Goal: Information Seeking & Learning: Learn about a topic

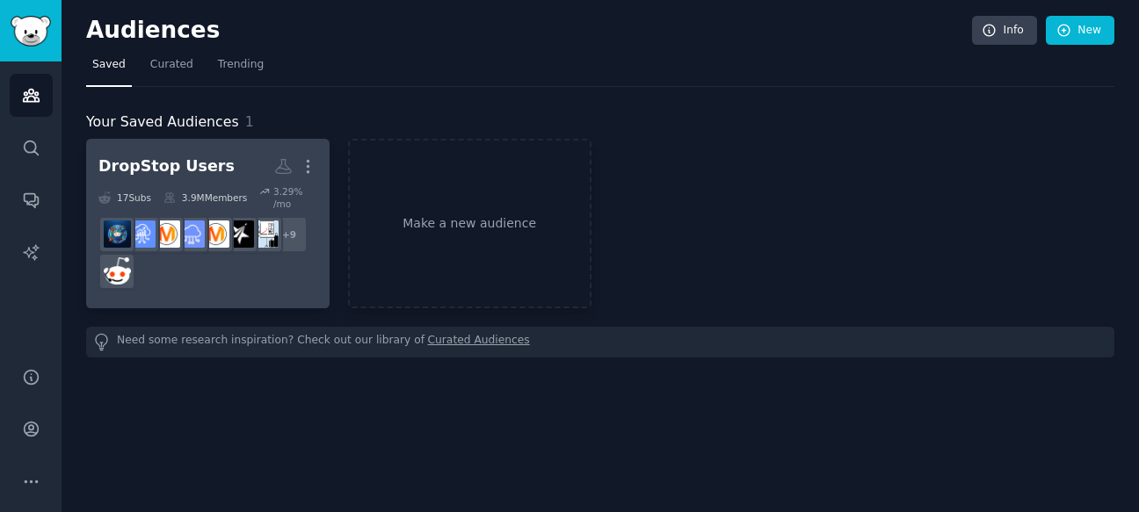
click at [207, 163] on div "DropStop Users" at bounding box center [166, 167] width 136 height 22
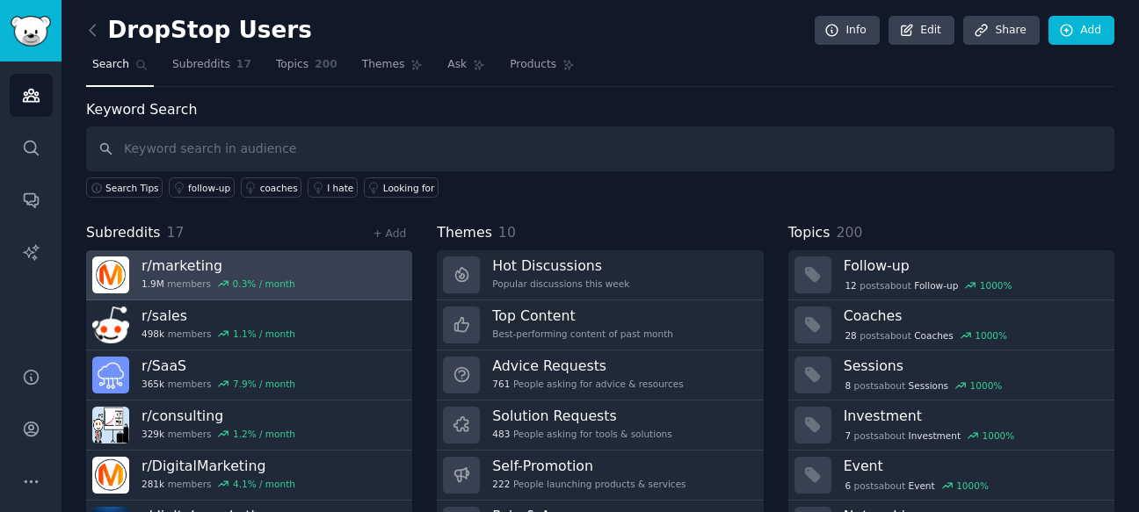
click at [231, 272] on h3 "r/ marketing" at bounding box center [219, 266] width 154 height 18
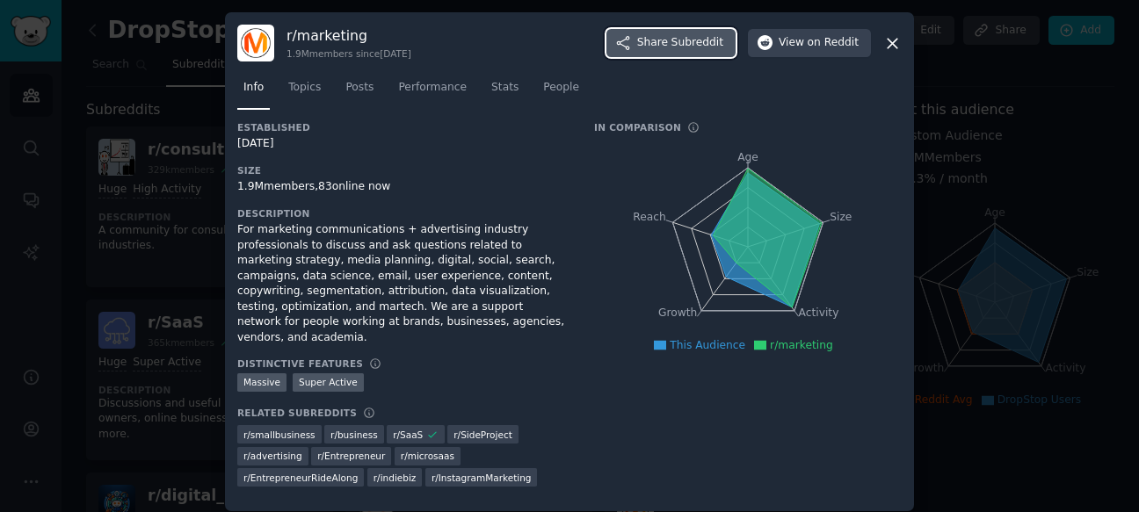
click at [697, 44] on span "Subreddit" at bounding box center [698, 43] width 52 height 16
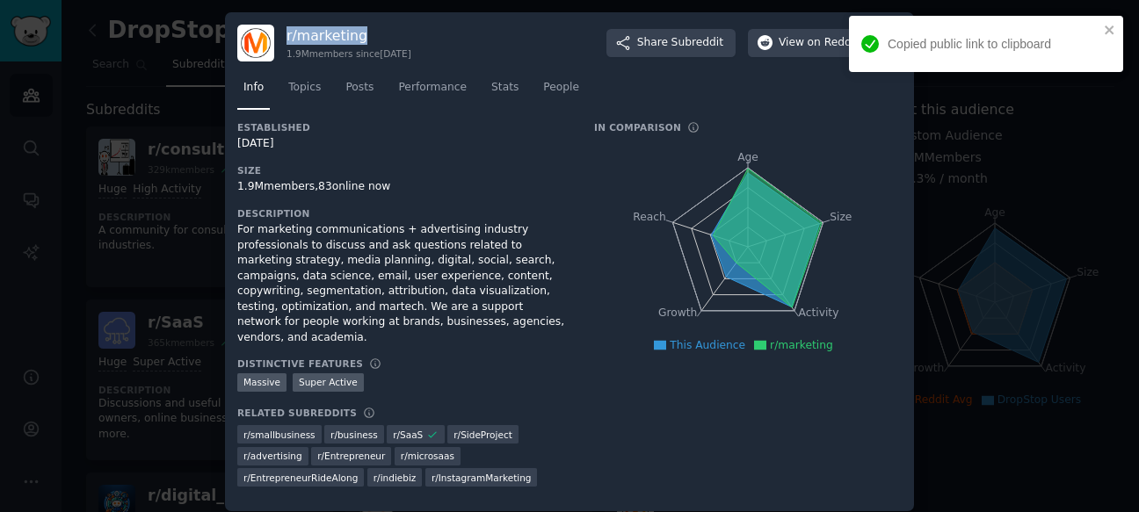
drag, startPoint x: 286, startPoint y: 40, endPoint x: 374, endPoint y: 39, distance: 88.8
click at [374, 39] on div "r/ marketing 1.9M members since 03/23/2008 Share Subreddit View on Reddit" at bounding box center [569, 43] width 664 height 37
copy h3 "r/ marketing"
drag, startPoint x: 708, startPoint y: 81, endPoint x: 701, endPoint y: 70, distance: 13.2
click at [708, 80] on nav "Info Topics Posts Performance Stats People" at bounding box center [569, 92] width 664 height 36
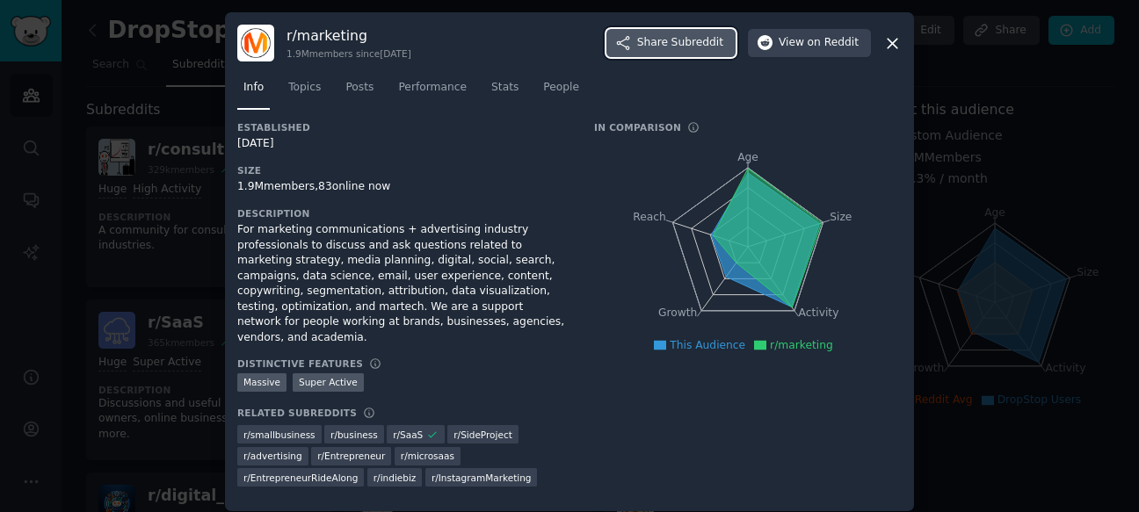
click at [666, 45] on span "Share Subreddit" at bounding box center [680, 43] width 86 height 16
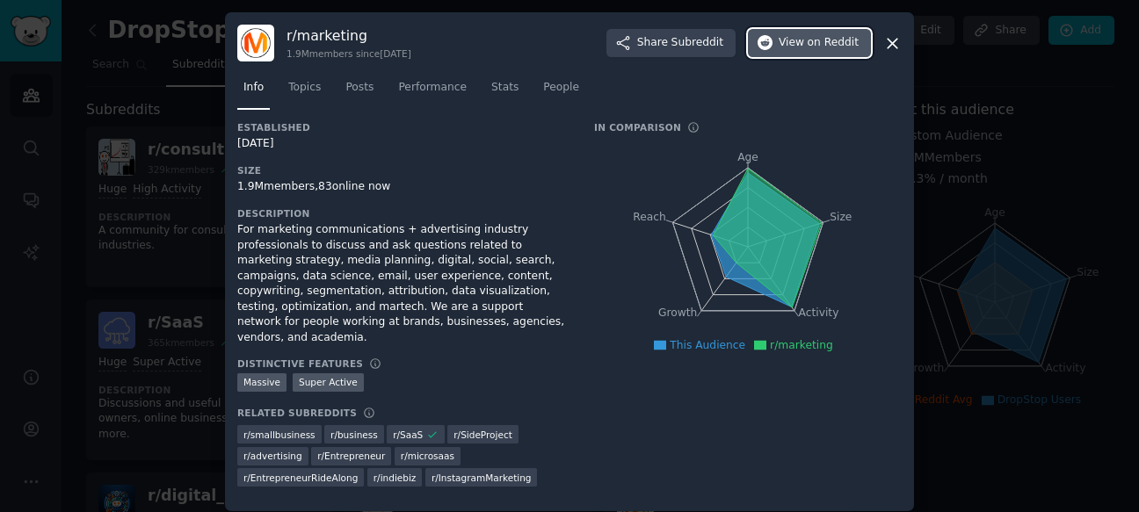
click at [815, 43] on span "on Reddit" at bounding box center [833, 43] width 51 height 16
click at [99, 44] on div at bounding box center [569, 256] width 1139 height 512
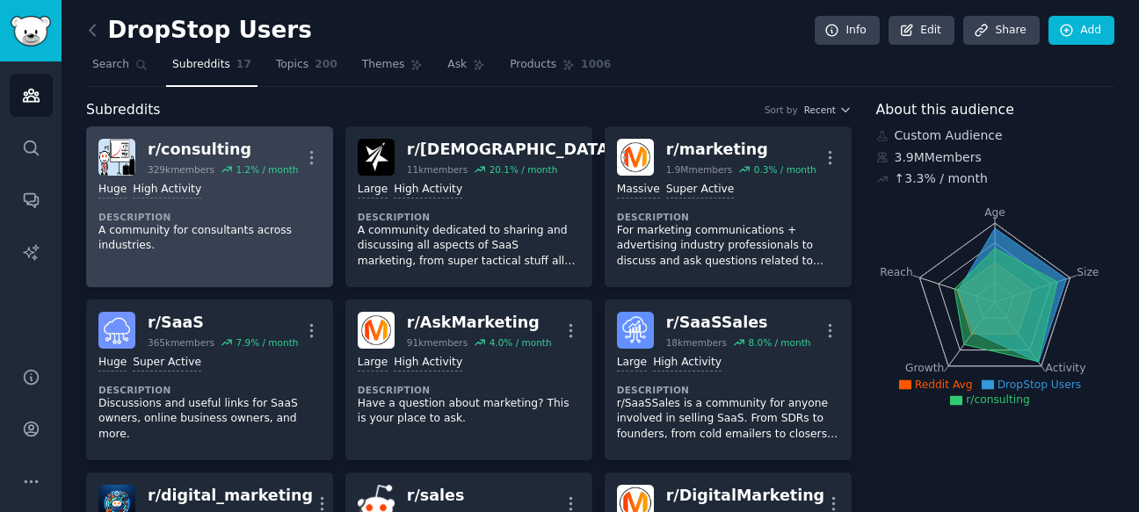
click at [197, 215] on dt "Description" at bounding box center [209, 217] width 222 height 12
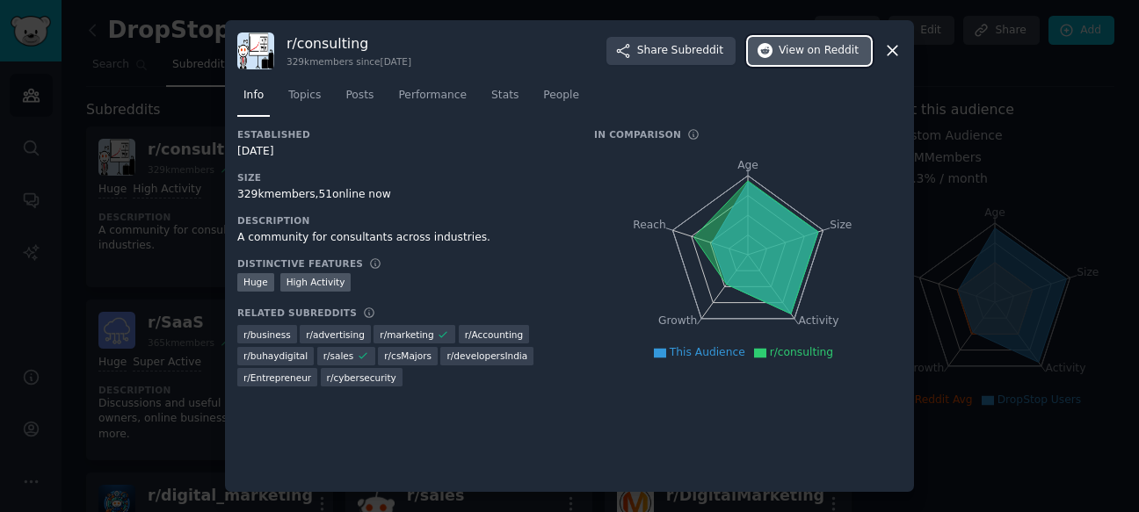
click at [827, 55] on span "on Reddit" at bounding box center [833, 51] width 51 height 16
click at [158, 50] on div at bounding box center [569, 256] width 1139 height 512
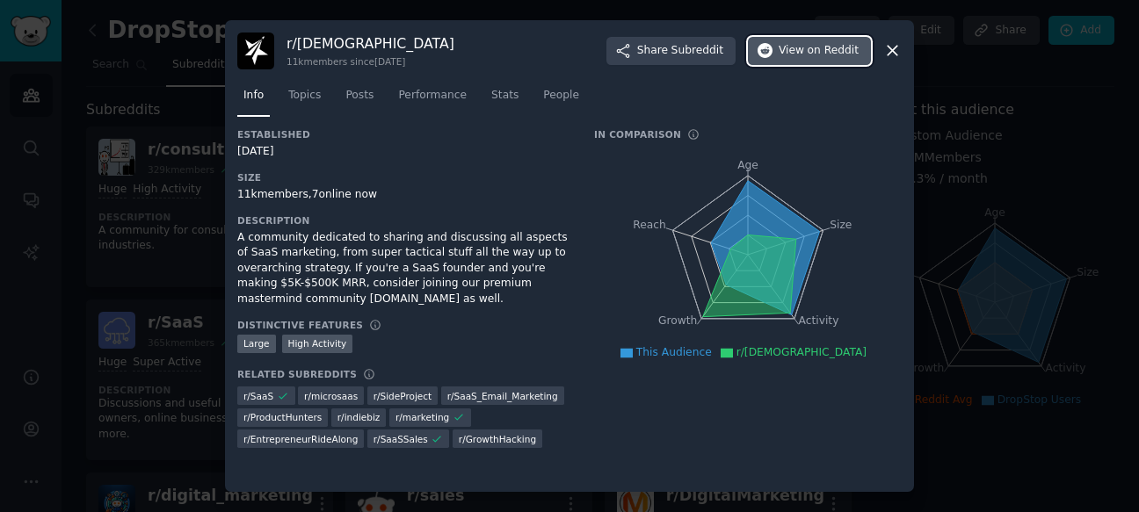
click at [843, 50] on span "on Reddit" at bounding box center [833, 51] width 51 height 16
click at [809, 50] on span "View on Reddit" at bounding box center [819, 51] width 80 height 16
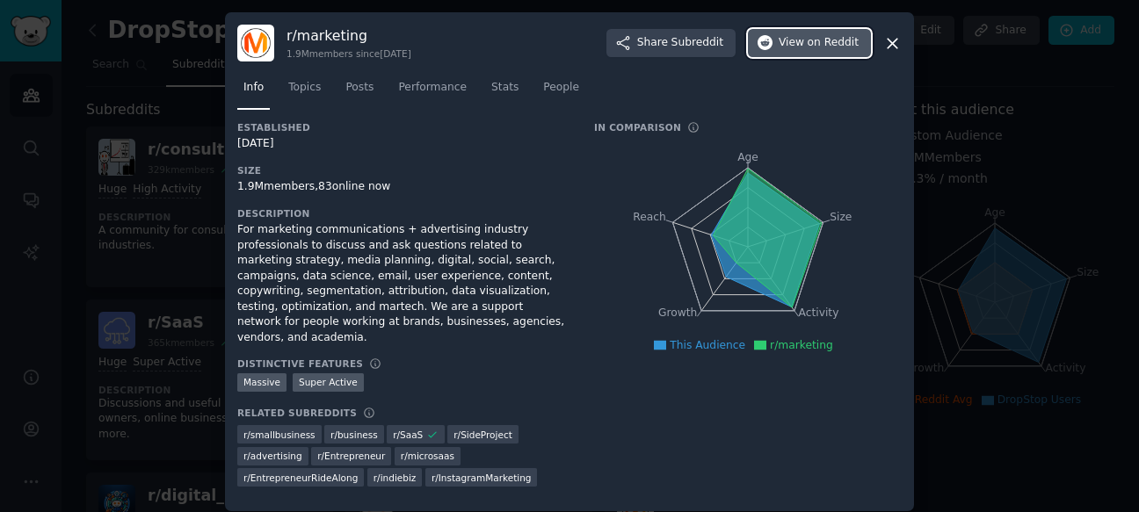
click at [816, 45] on span "on Reddit" at bounding box center [833, 43] width 51 height 16
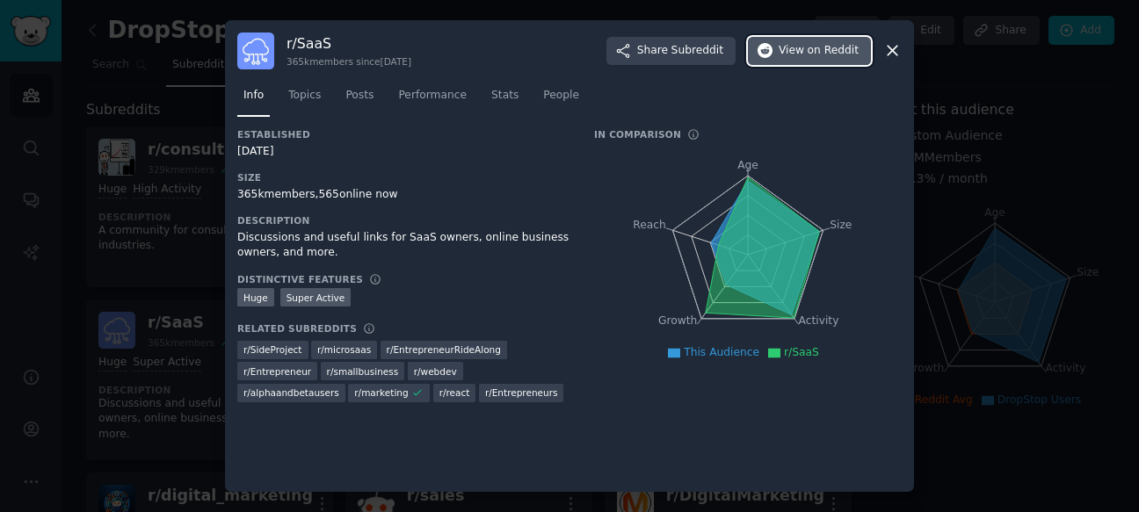
click at [809, 44] on span "View on Reddit" at bounding box center [819, 51] width 80 height 16
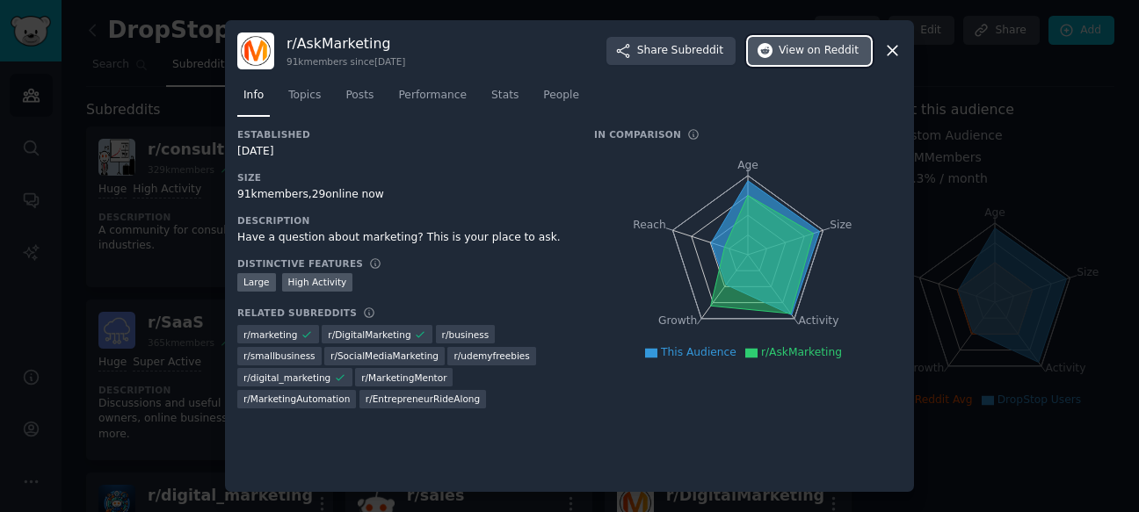
click at [811, 46] on span "on Reddit" at bounding box center [833, 51] width 51 height 16
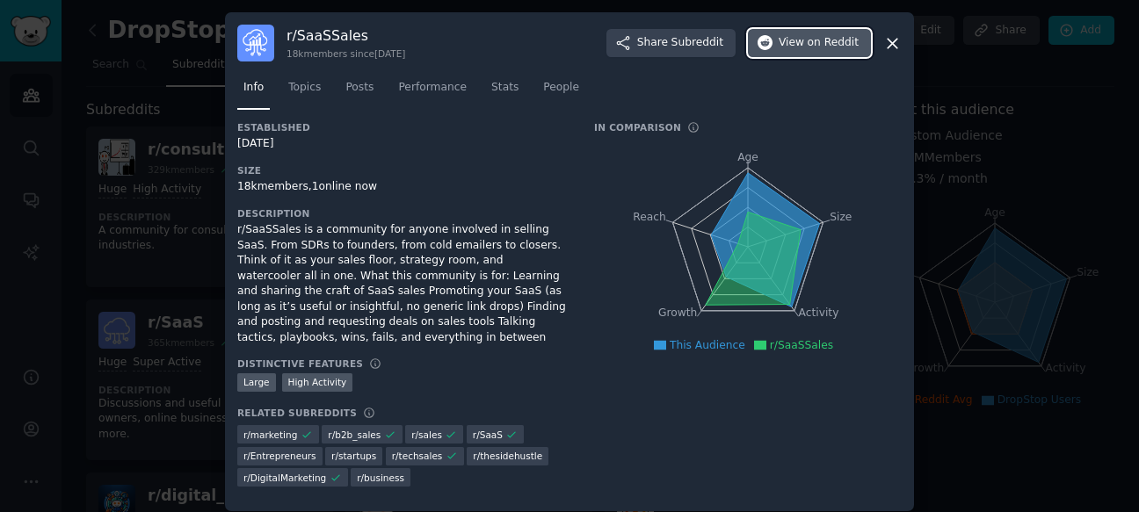
click at [802, 44] on span "View on Reddit" at bounding box center [819, 43] width 80 height 16
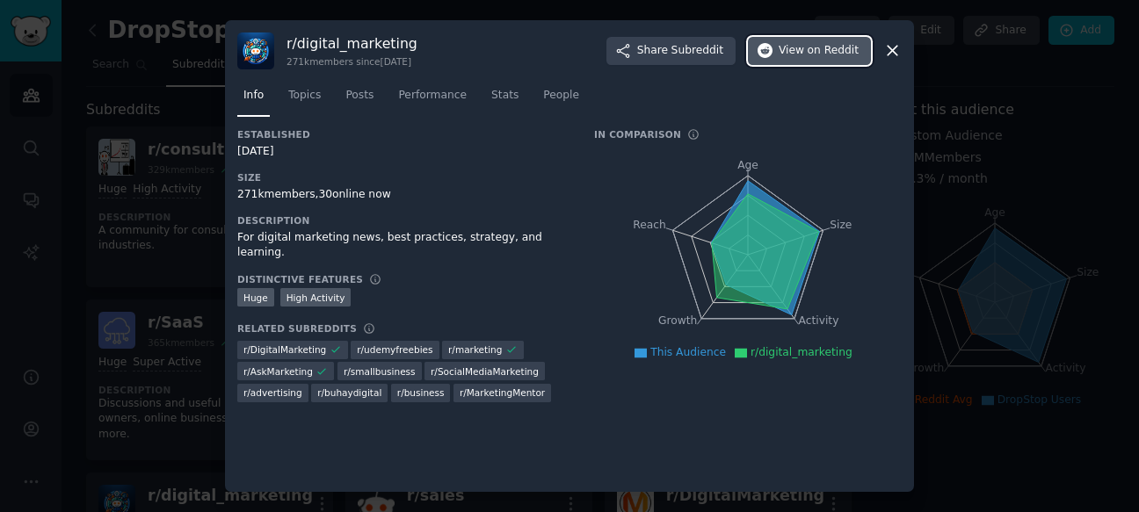
click at [809, 52] on span "View on Reddit" at bounding box center [819, 51] width 80 height 16
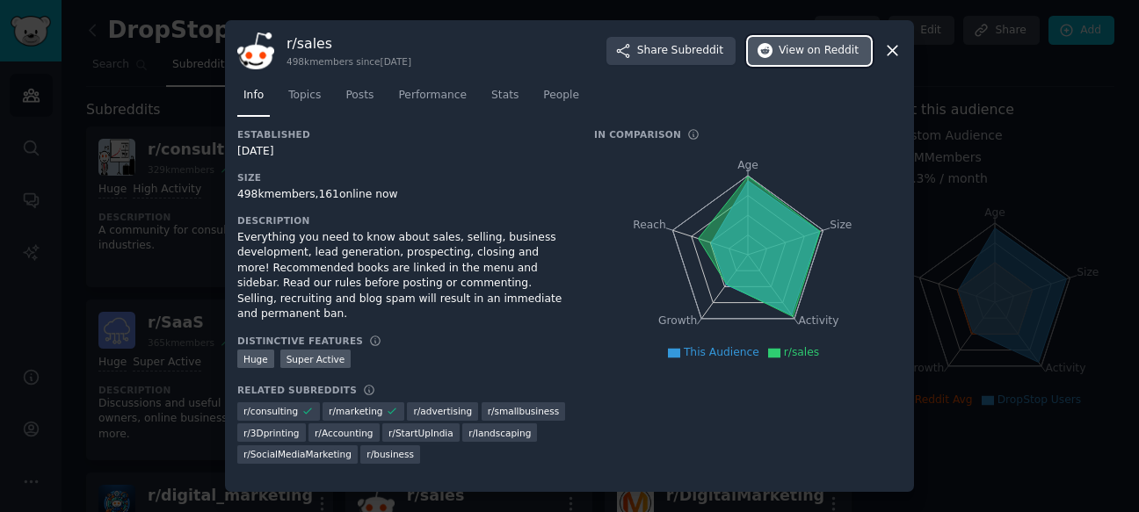
click at [802, 50] on span "View on Reddit" at bounding box center [819, 51] width 80 height 16
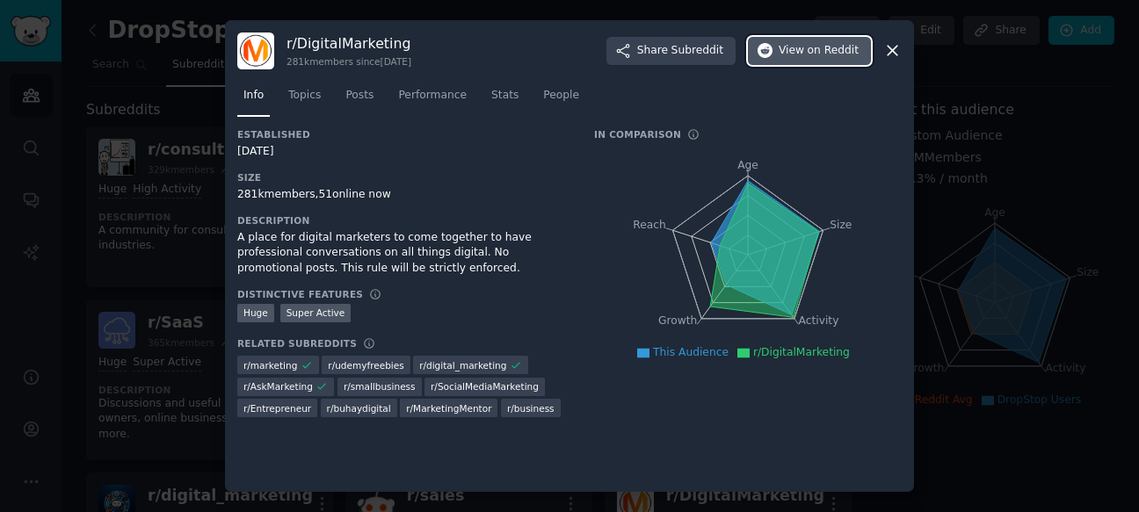
click at [827, 47] on span "on Reddit" at bounding box center [833, 51] width 51 height 16
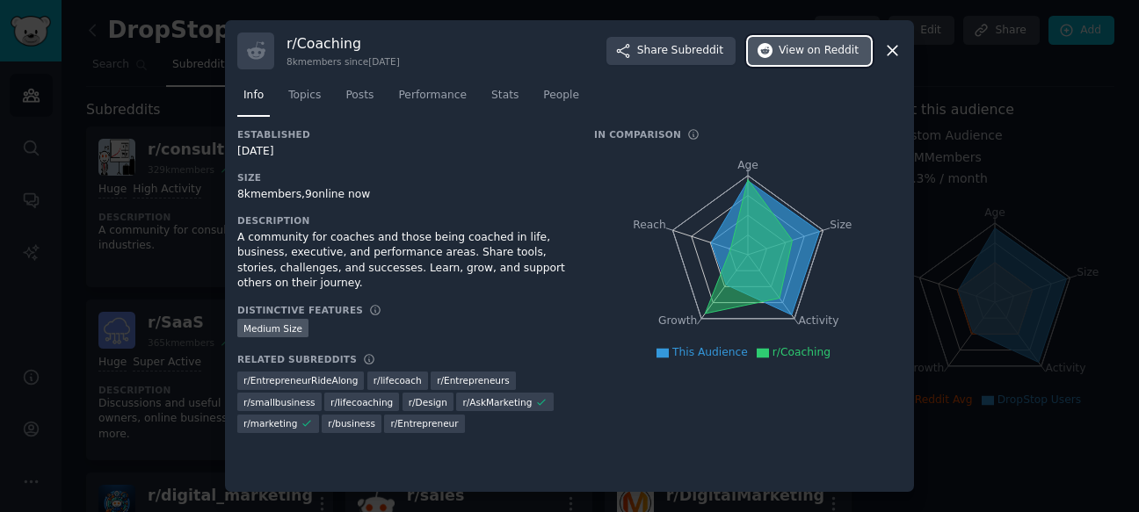
click at [819, 47] on span "on Reddit" at bounding box center [833, 51] width 51 height 16
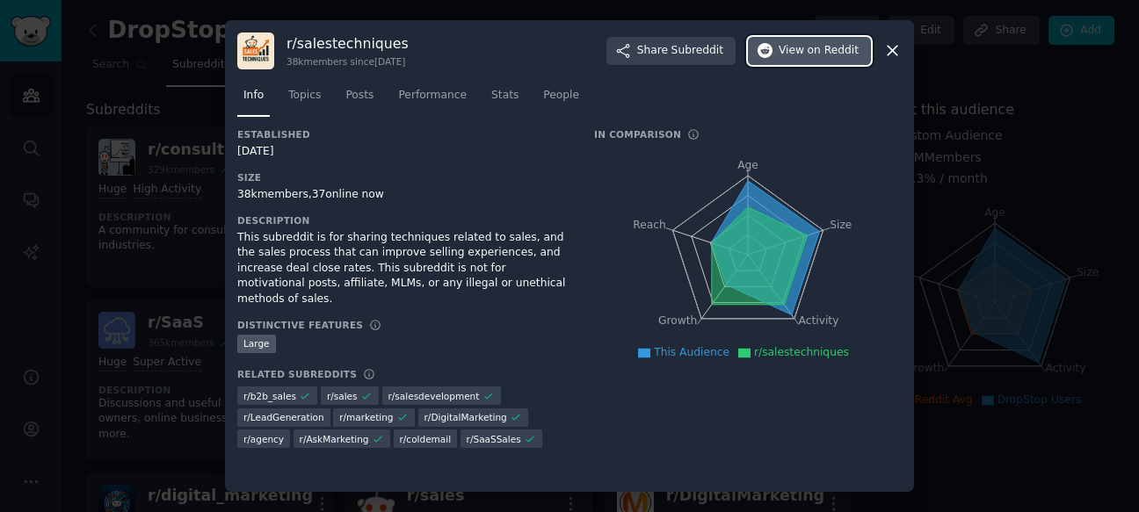
click at [822, 49] on span "on Reddit" at bounding box center [833, 51] width 51 height 16
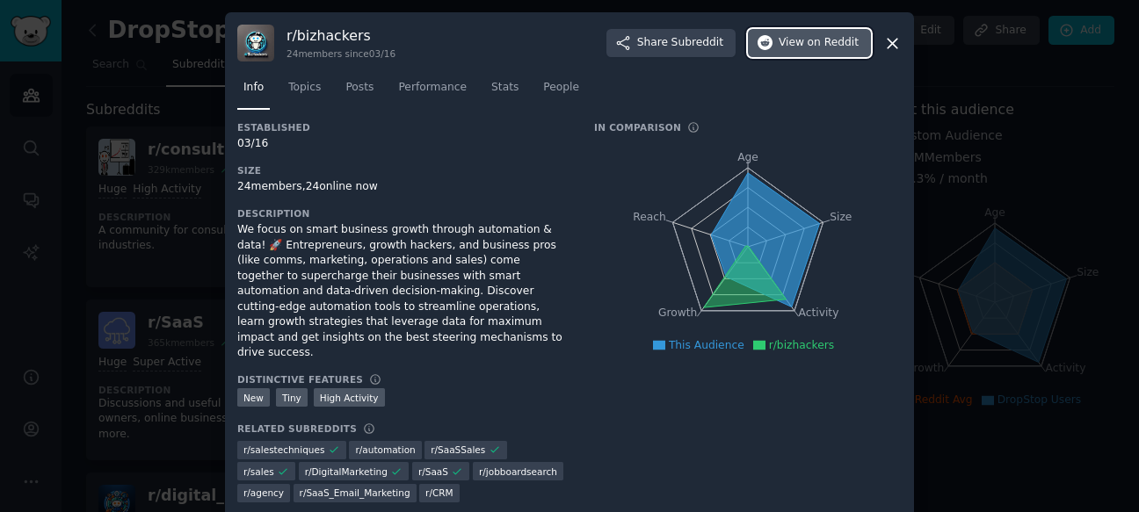
click at [811, 38] on span "on Reddit" at bounding box center [833, 43] width 51 height 16
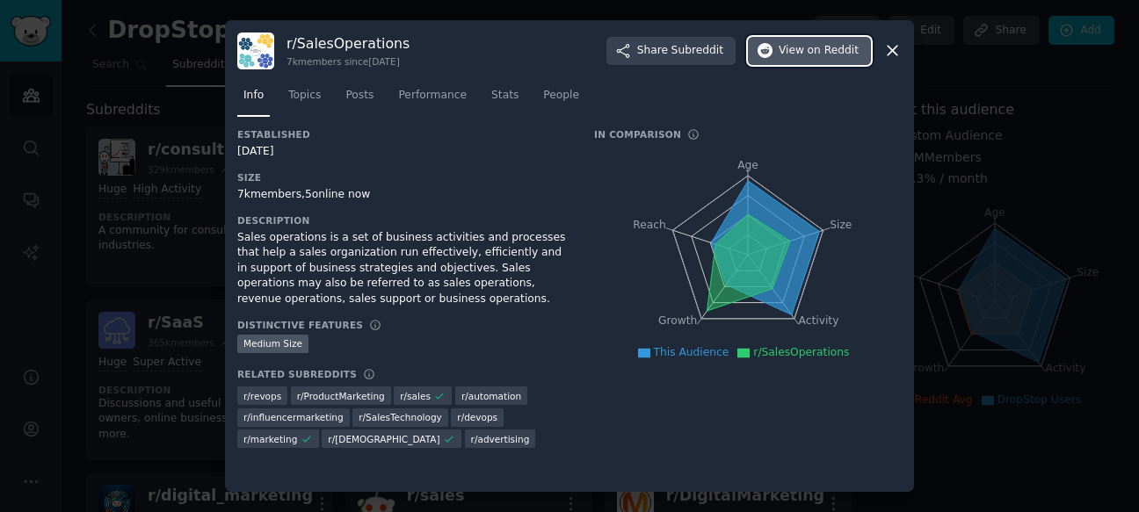
click at [817, 54] on span "on Reddit" at bounding box center [833, 51] width 51 height 16
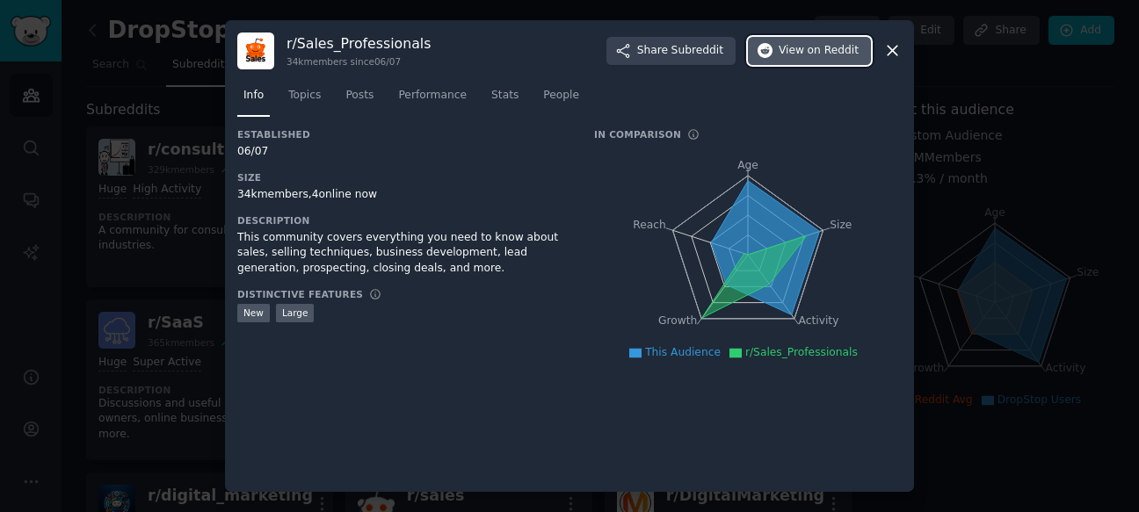
click at [825, 52] on span "on Reddit" at bounding box center [833, 51] width 51 height 16
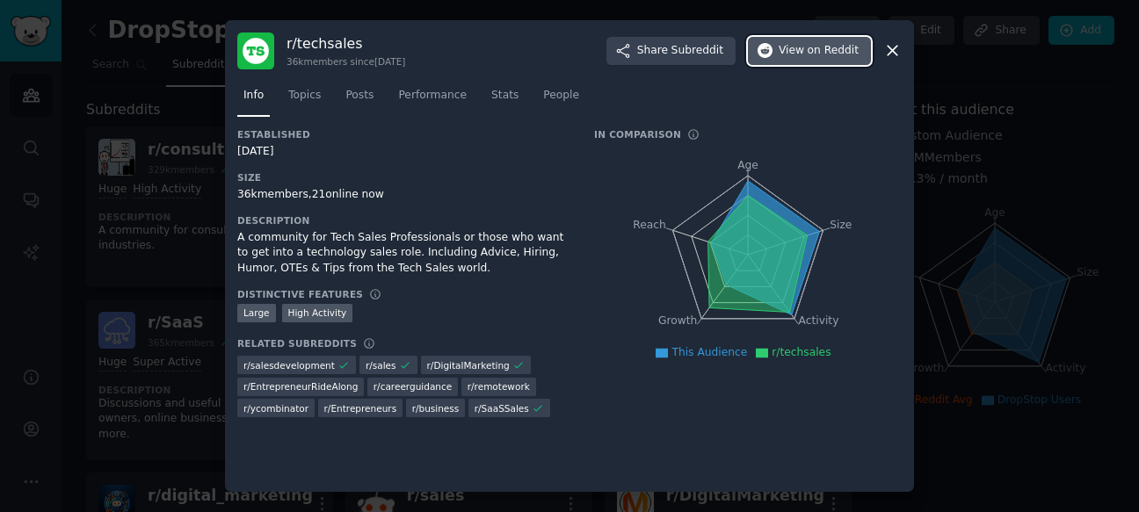
click at [824, 47] on span "on Reddit" at bounding box center [833, 51] width 51 height 16
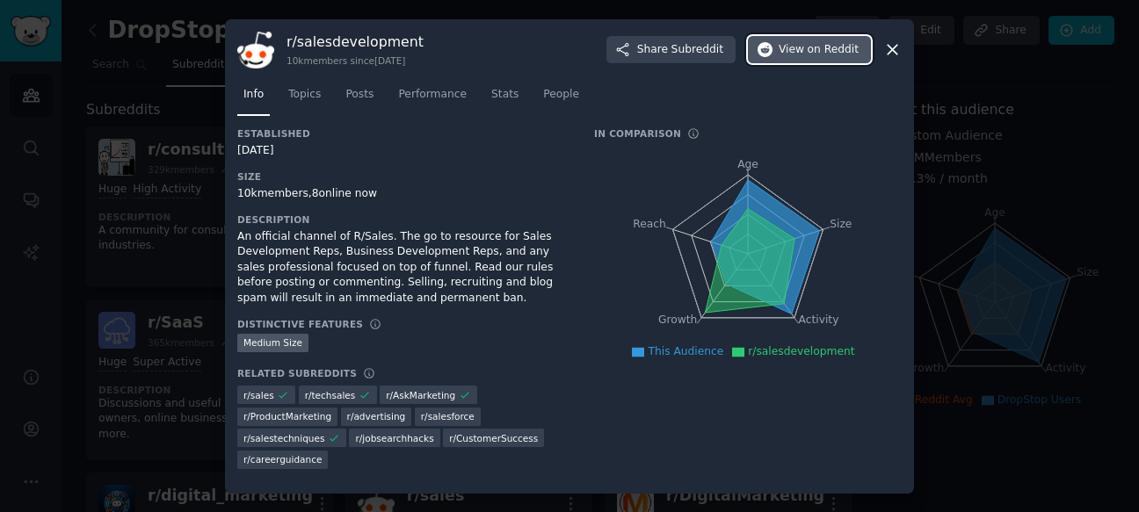
click at [822, 50] on span "on Reddit" at bounding box center [833, 50] width 51 height 16
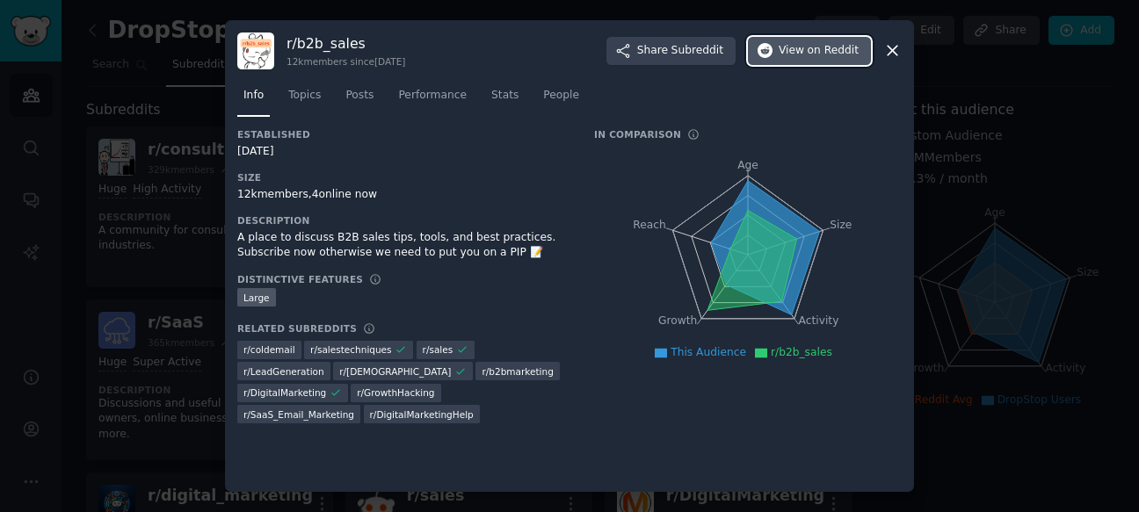
click at [834, 54] on span "on Reddit" at bounding box center [833, 51] width 51 height 16
